Goal: Transaction & Acquisition: Purchase product/service

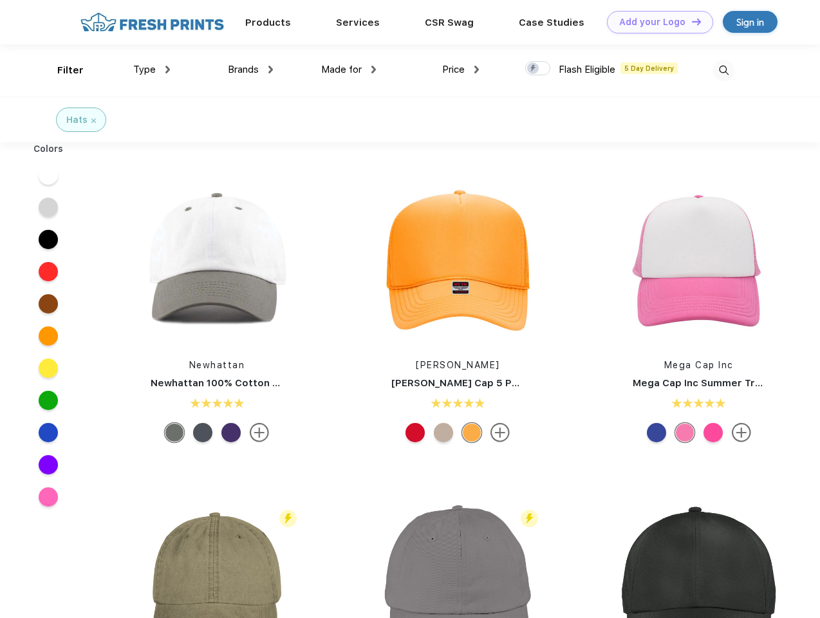
click at [655, 22] on link "Add your Logo Design Tool" at bounding box center [660, 22] width 106 height 23
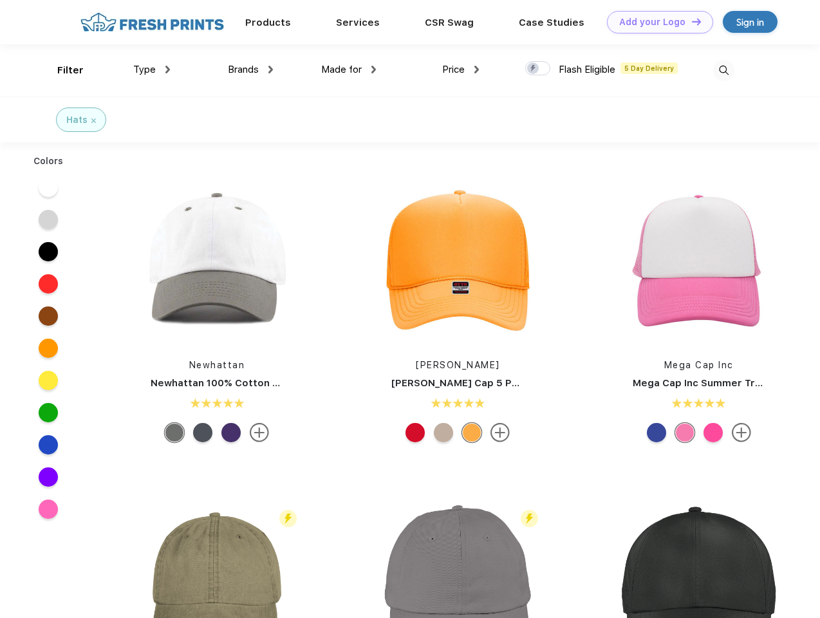
click at [0, 0] on div "Design Tool" at bounding box center [0, 0] width 0 height 0
click at [691, 21] on link "Add your Logo Design Tool" at bounding box center [660, 22] width 106 height 23
click at [62, 70] on div "Filter" at bounding box center [70, 70] width 26 height 15
click at [152, 70] on span "Type" at bounding box center [144, 70] width 23 height 12
click at [250, 70] on span "Brands" at bounding box center [243, 70] width 31 height 12
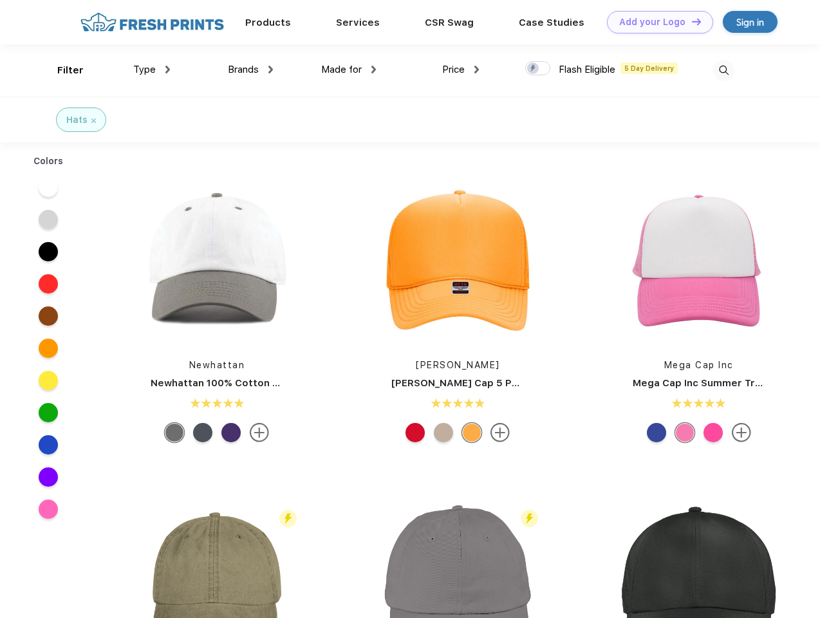
click at [349, 70] on span "Made for" at bounding box center [341, 70] width 41 height 12
click at [461, 70] on span "Price" at bounding box center [453, 70] width 23 height 12
click at [538, 69] on div at bounding box center [537, 68] width 25 height 14
click at [534, 69] on input "checkbox" at bounding box center [529, 65] width 8 height 8
click at [723, 70] on img at bounding box center [723, 70] width 21 height 21
